Goal: Task Accomplishment & Management: Manage account settings

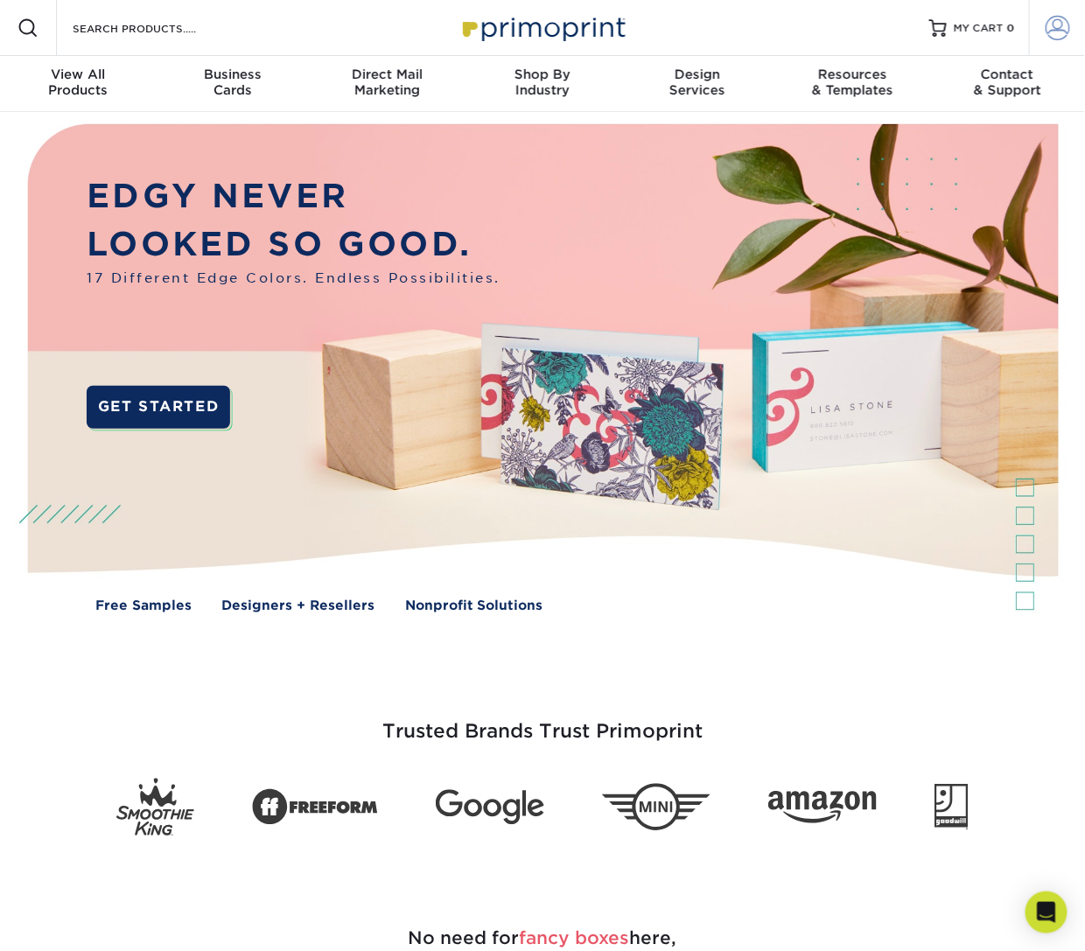
click at [1056, 26] on span at bounding box center [1057, 28] width 24 height 24
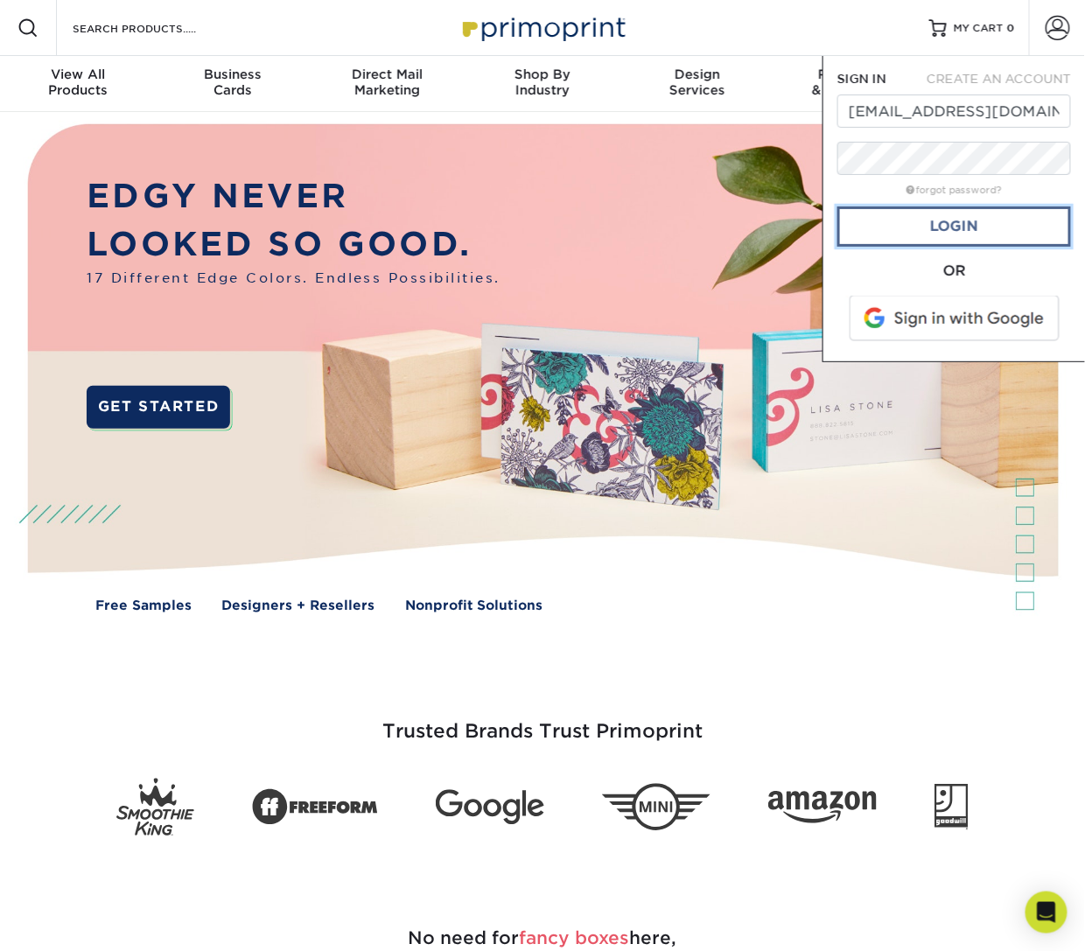
click at [918, 236] on link "Login" at bounding box center [954, 226] width 234 height 40
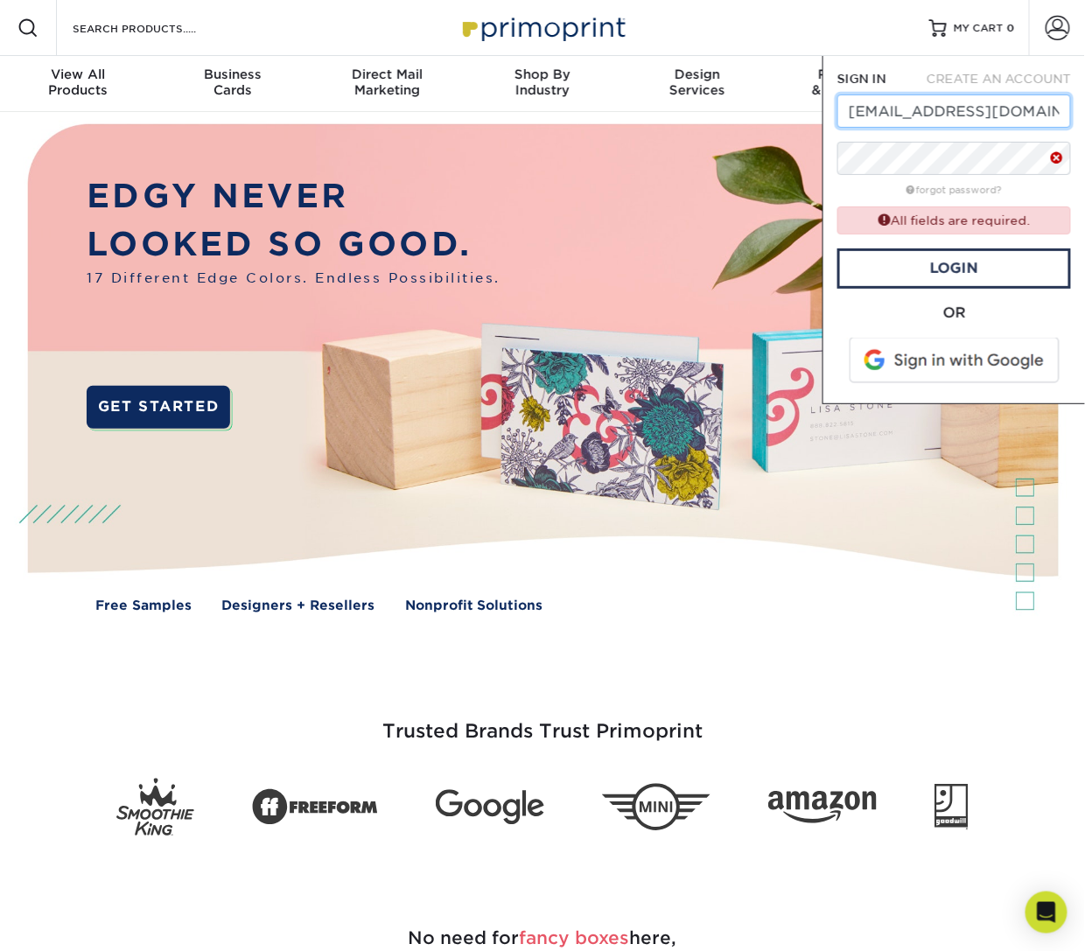
click at [936, 99] on input "[EMAIL_ADDRESS][DOMAIN_NAME]" at bounding box center [954, 110] width 234 height 33
click at [949, 119] on input "[EMAIL_ADDRESS][DOMAIN_NAME]" at bounding box center [954, 110] width 234 height 33
click at [1053, 27] on span at bounding box center [1057, 28] width 24 height 24
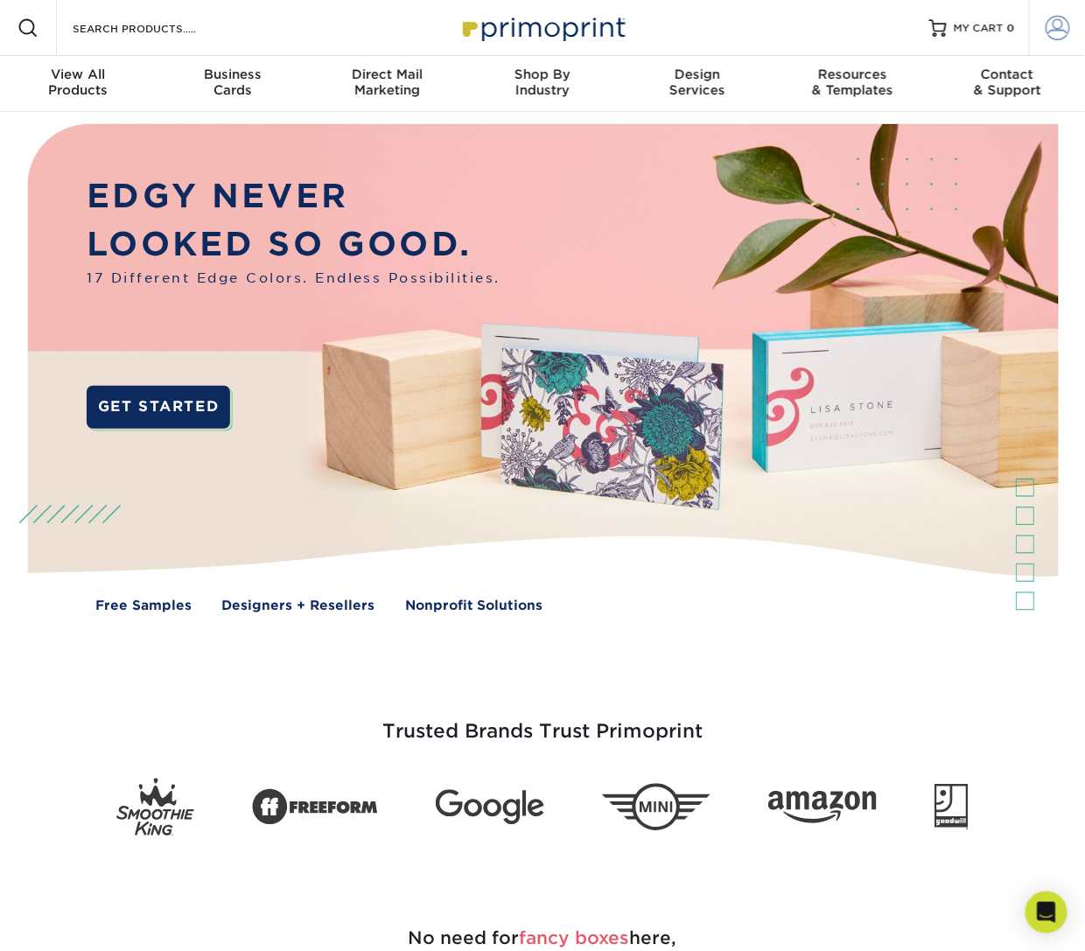
click at [1052, 33] on span at bounding box center [1057, 28] width 24 height 24
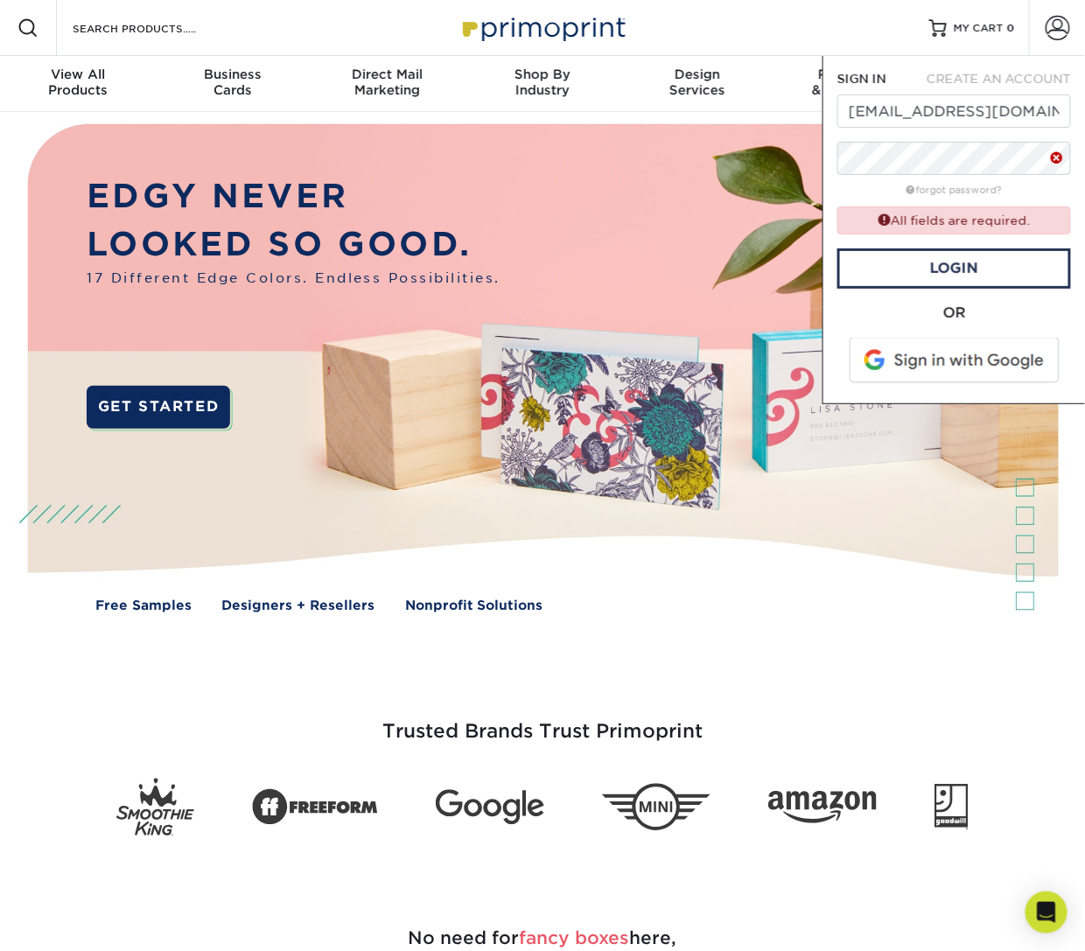
click at [849, 81] on span "SIGN IN" at bounding box center [861, 79] width 49 height 14
click at [898, 140] on form "SIGN IN CREATE AN ACCOUNT [EMAIL_ADDRESS][DOMAIN_NAME] forgot password? All fie…" at bounding box center [954, 229] width 234 height 319
click at [858, 115] on input "[EMAIL_ADDRESS][DOMAIN_NAME]" at bounding box center [954, 110] width 234 height 33
type input "s"
type input "[PERSON_NAME][EMAIL_ADDRESS][DOMAIN_NAME]"
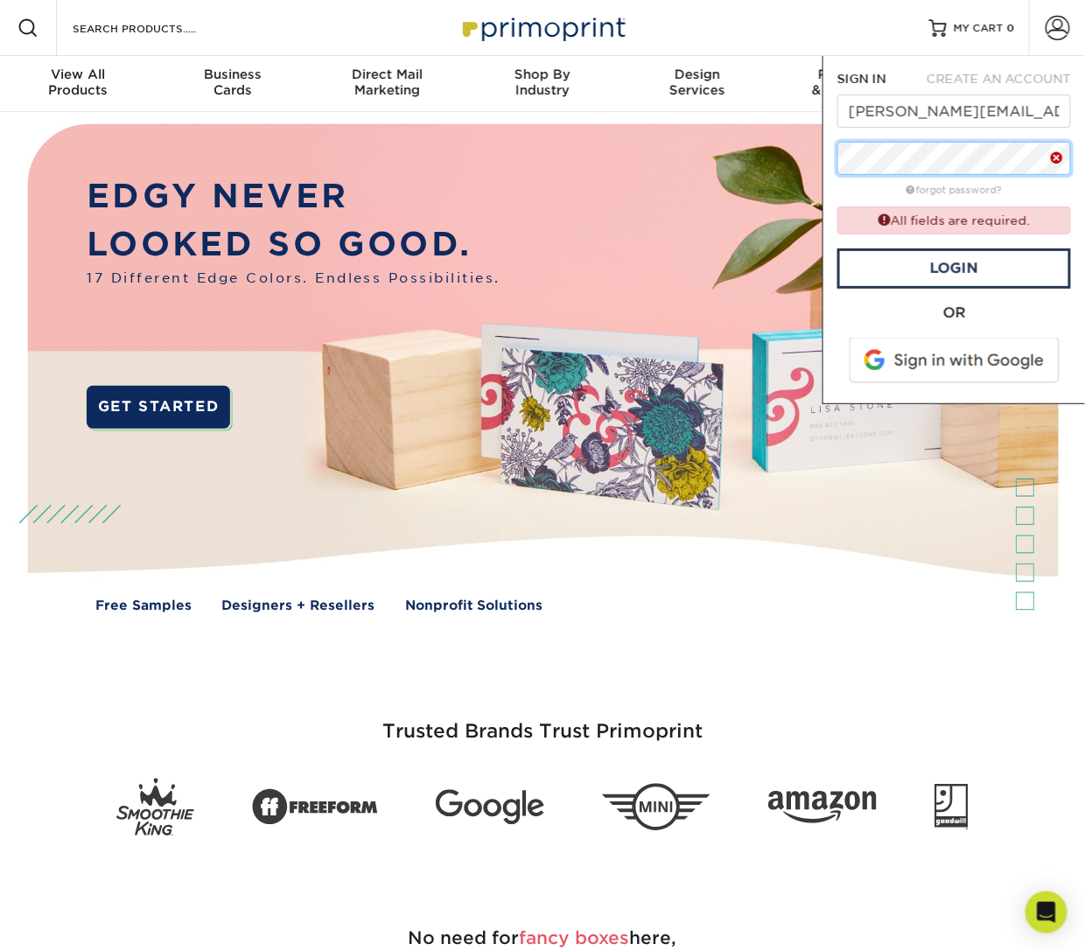
click at [1051, 164] on div at bounding box center [954, 158] width 234 height 33
click at [1058, 159] on span at bounding box center [1057, 158] width 14 height 23
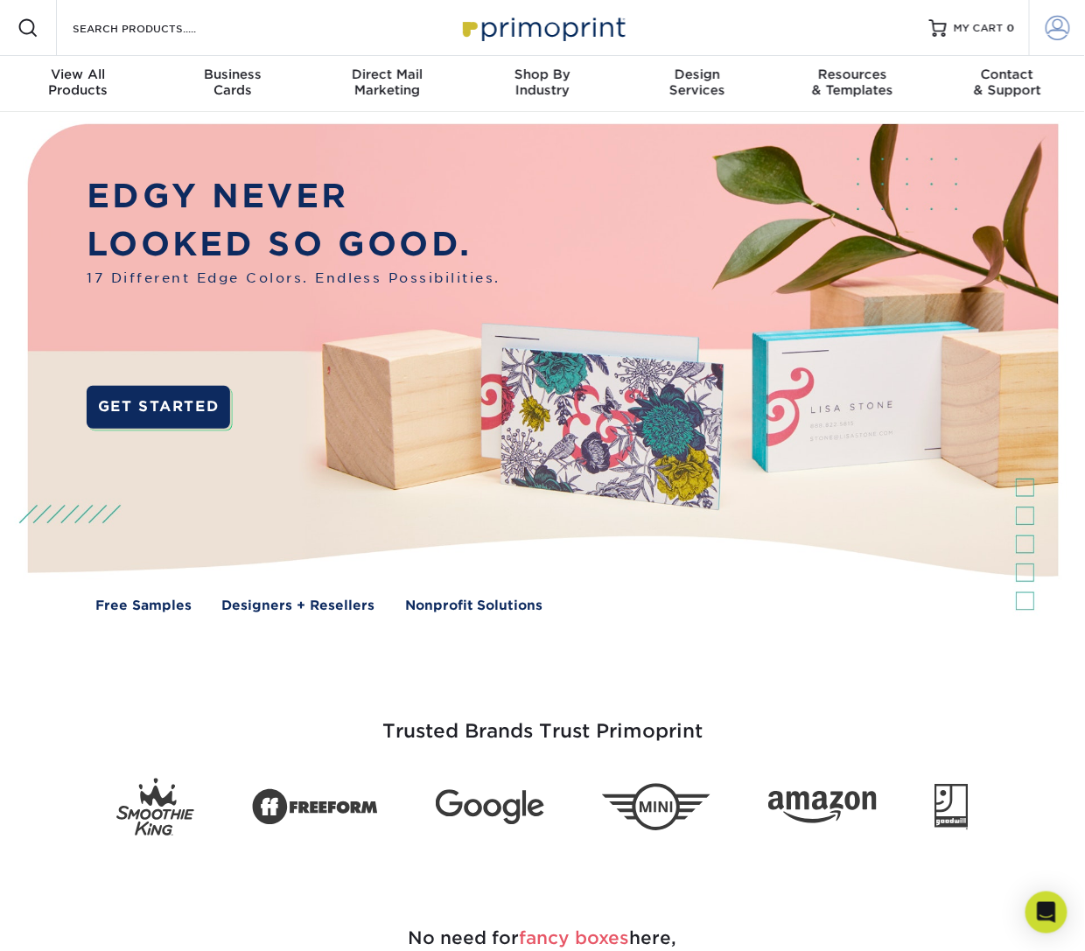
click at [1048, 24] on span at bounding box center [1057, 28] width 24 height 24
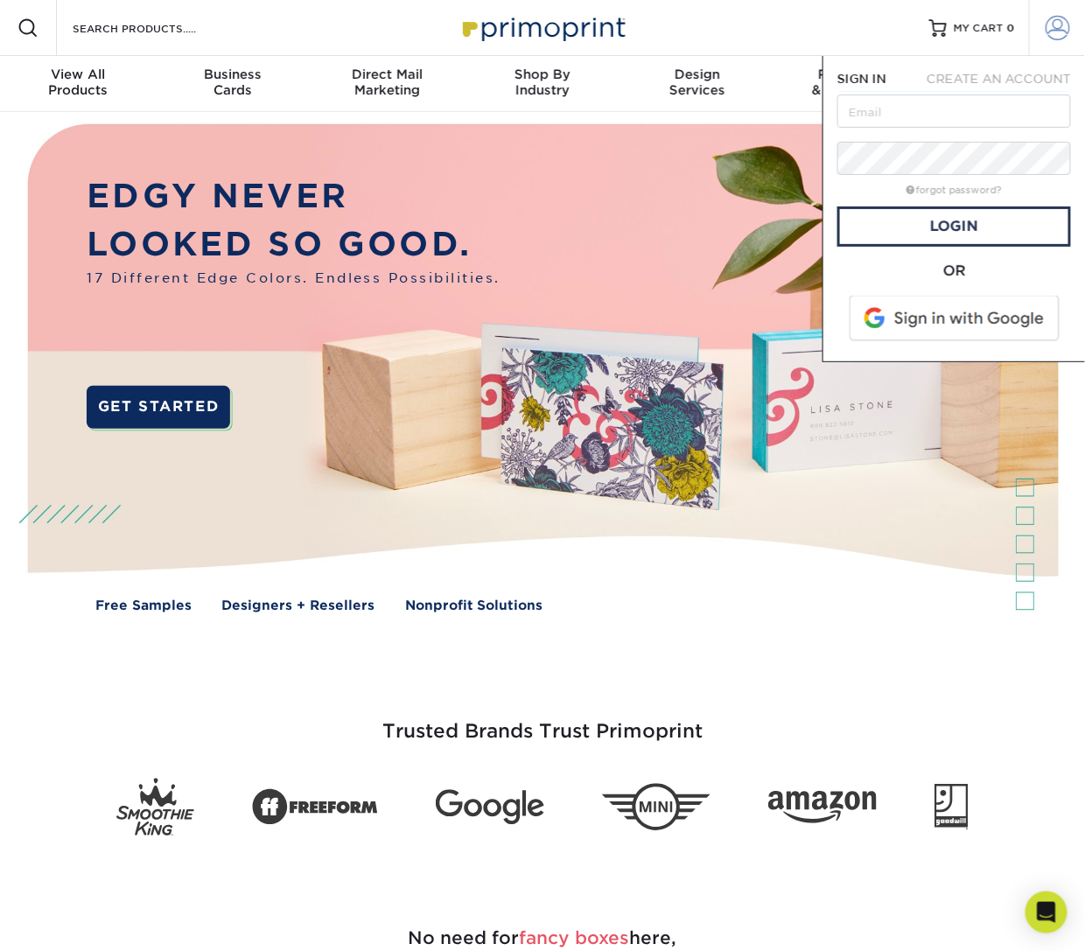
click at [1048, 24] on span at bounding box center [1057, 28] width 24 height 24
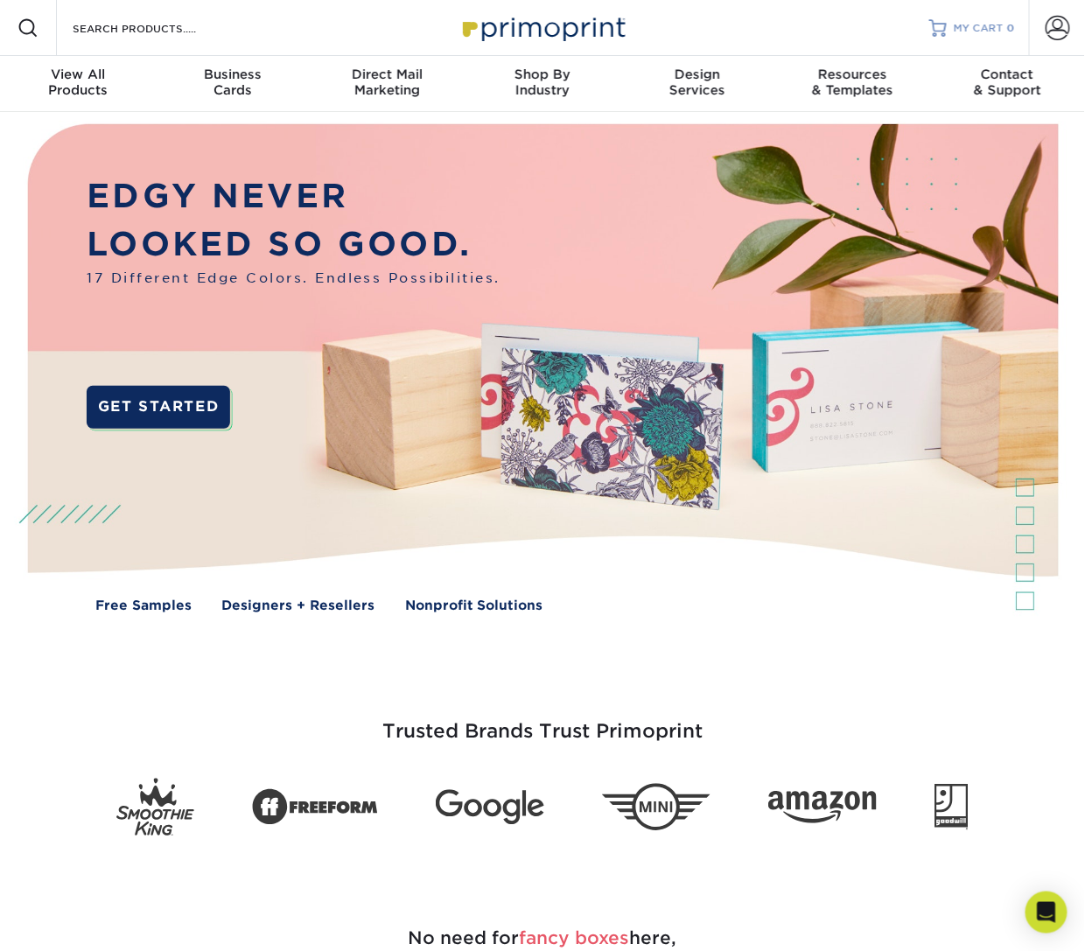
click at [994, 17] on link "MY CART 0" at bounding box center [972, 28] width 86 height 56
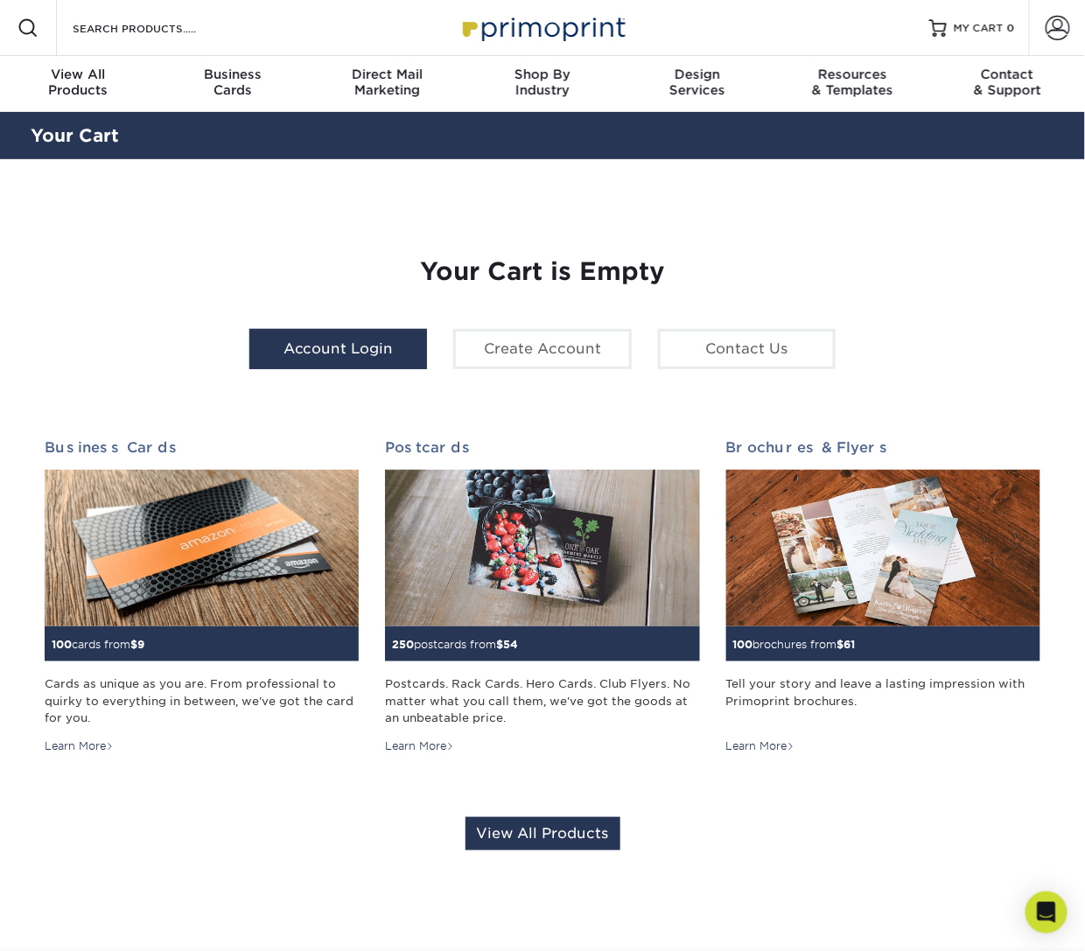
click at [298, 348] on link "Account Login" at bounding box center [338, 349] width 178 height 40
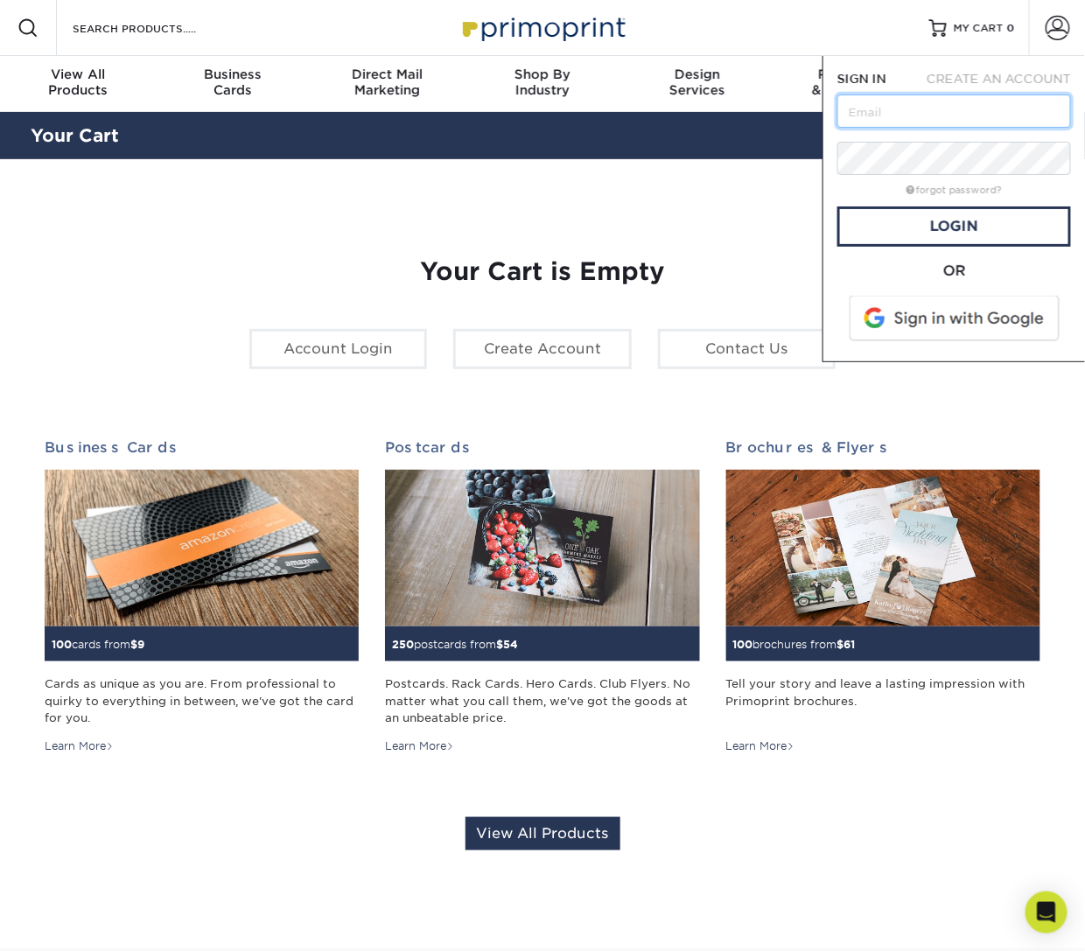
click at [940, 111] on input "text" at bounding box center [954, 110] width 234 height 33
type input "[EMAIL_ADDRESS][DOMAIN_NAME]"
click at [981, 191] on link "forgot password?" at bounding box center [953, 190] width 95 height 11
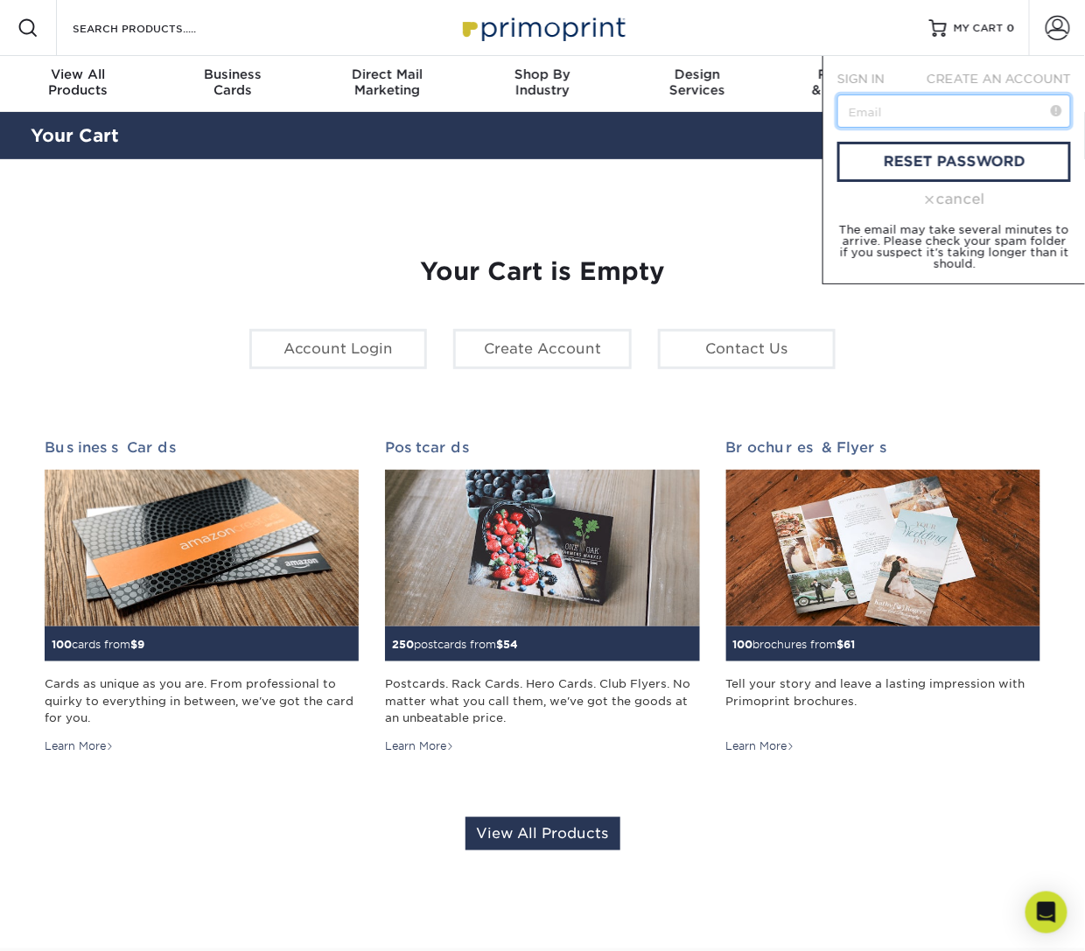
click at [941, 115] on input "text" at bounding box center [954, 110] width 234 height 33
type input "[EMAIL_ADDRESS][DOMAIN_NAME]"
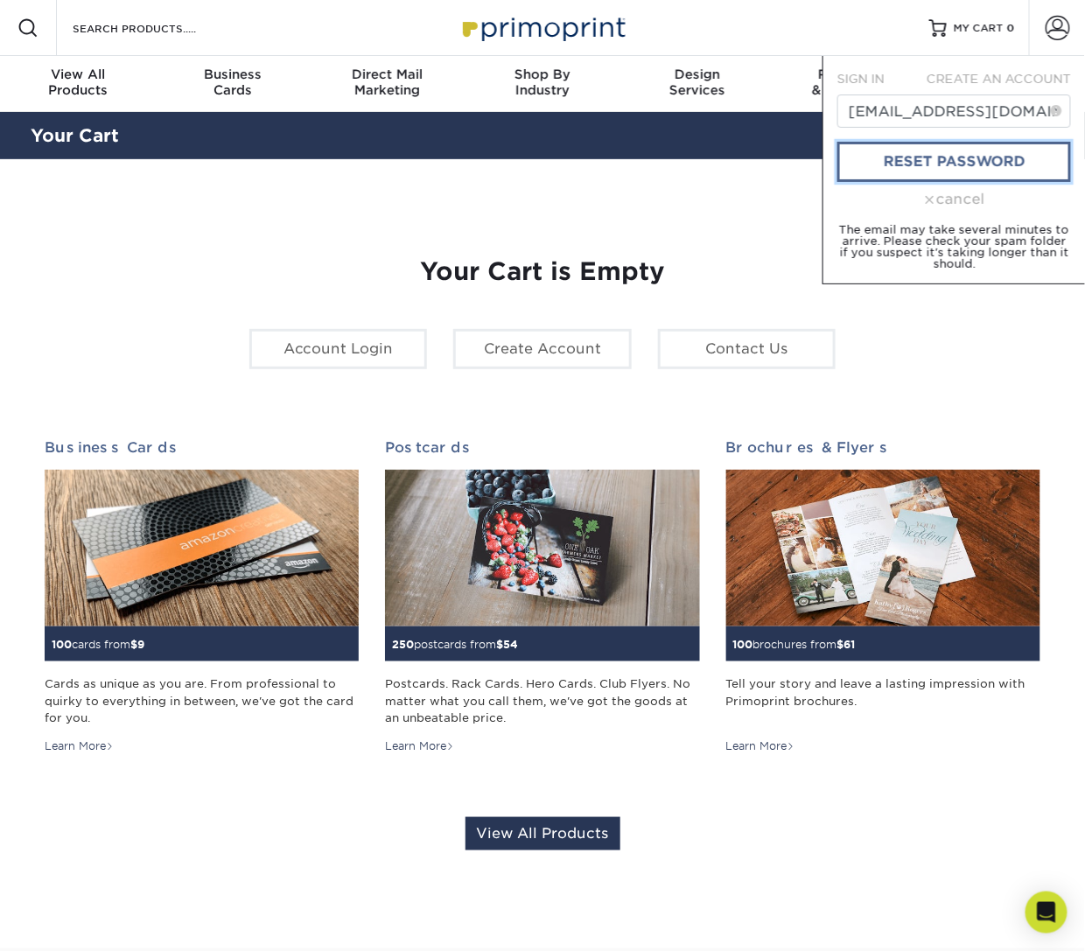
click at [935, 151] on link "reset password" at bounding box center [954, 162] width 234 height 40
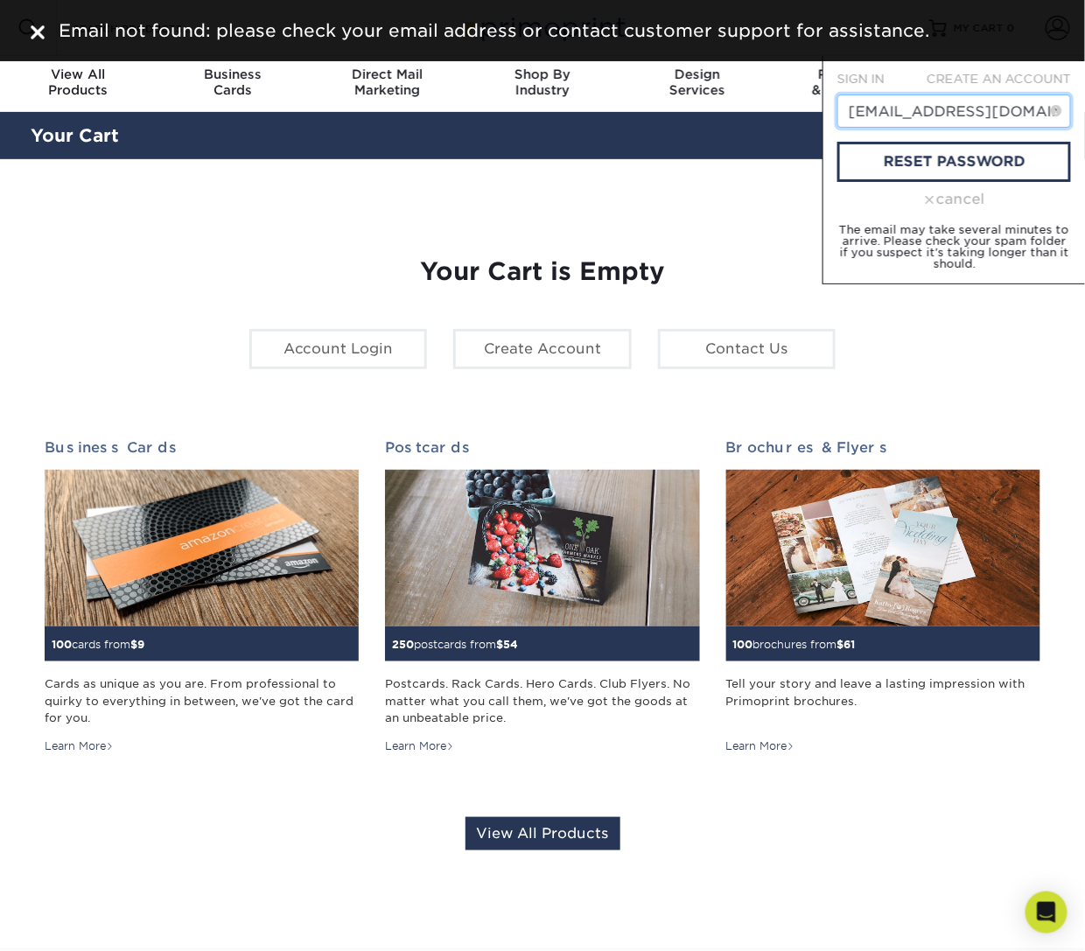
click at [905, 112] on input "support@thelatopteam.com" at bounding box center [954, 110] width 234 height 33
click at [952, 201] on div "cancel" at bounding box center [954, 199] width 234 height 21
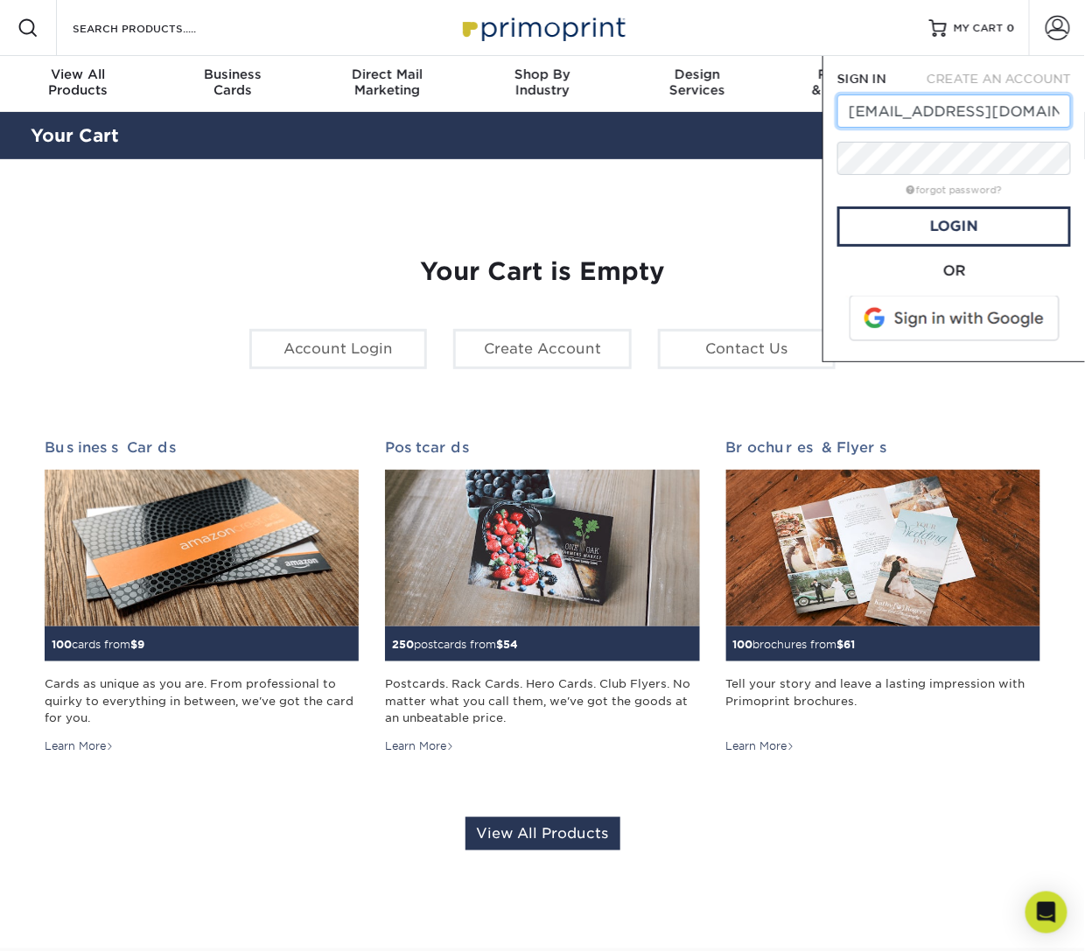
click at [927, 120] on input "[EMAIL_ADDRESS][DOMAIN_NAME]" at bounding box center [954, 110] width 234 height 33
click at [880, 106] on input "[EMAIL_ADDRESS][DOMAIN_NAME]" at bounding box center [954, 110] width 234 height 33
click at [970, 99] on input "[EMAIL_ADDRESS][DOMAIN_NAME]" at bounding box center [954, 110] width 234 height 33
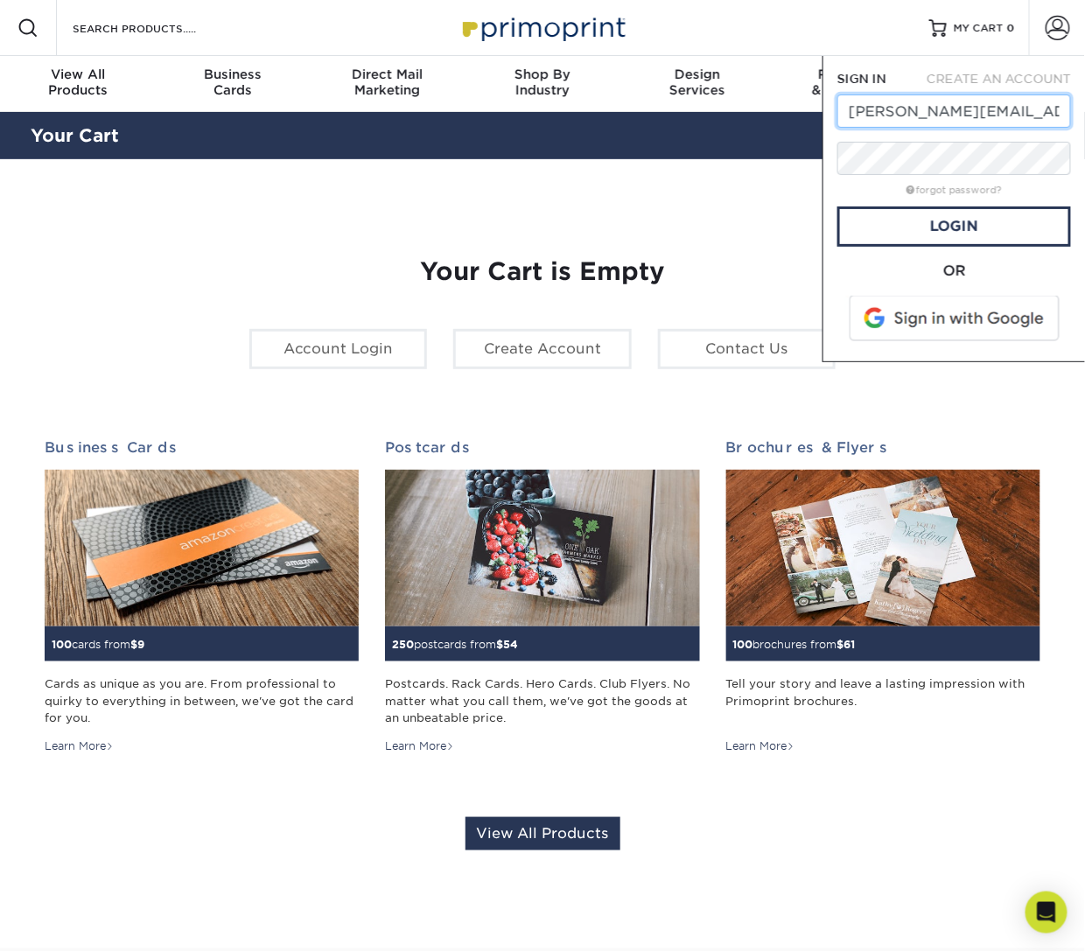
type input "[PERSON_NAME][EMAIL_ADDRESS][DOMAIN_NAME]"
